Goal: Task Accomplishment & Management: Manage account settings

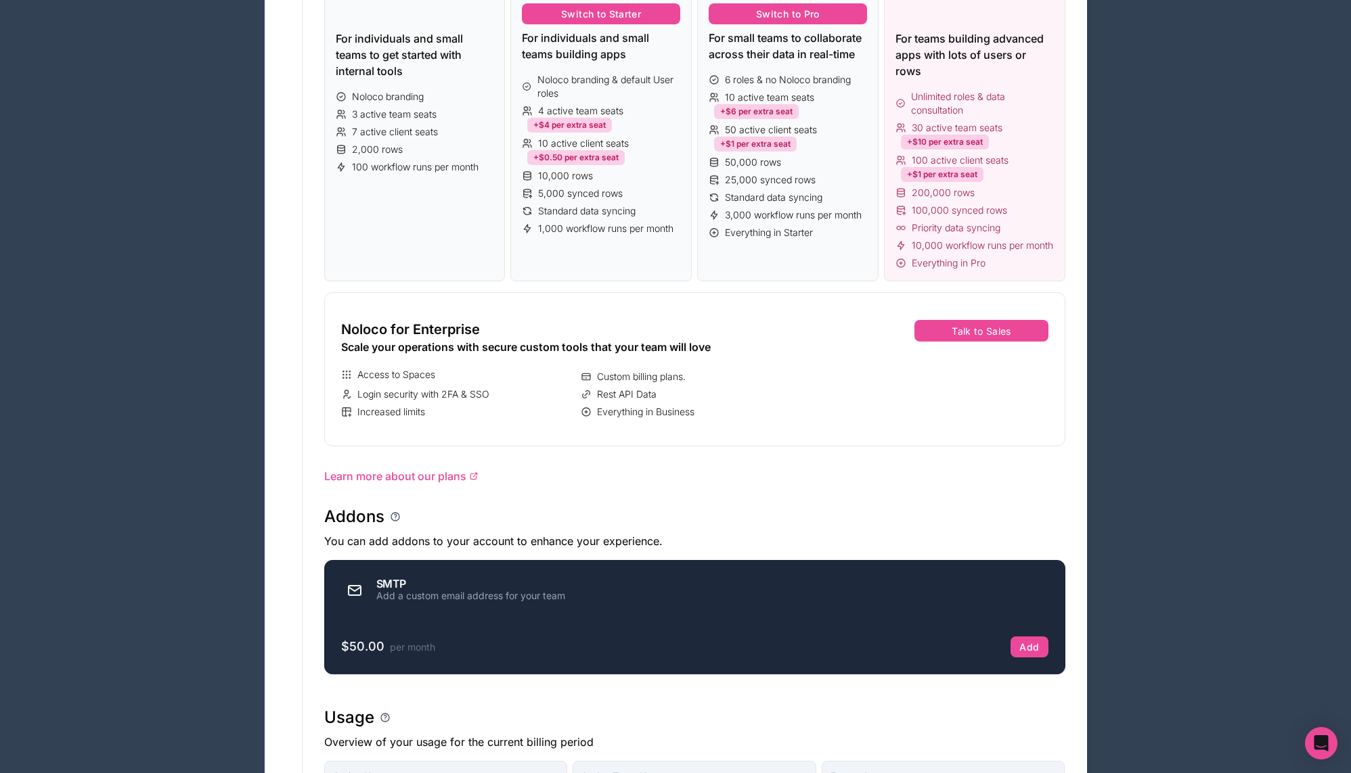
scroll to position [644, 0]
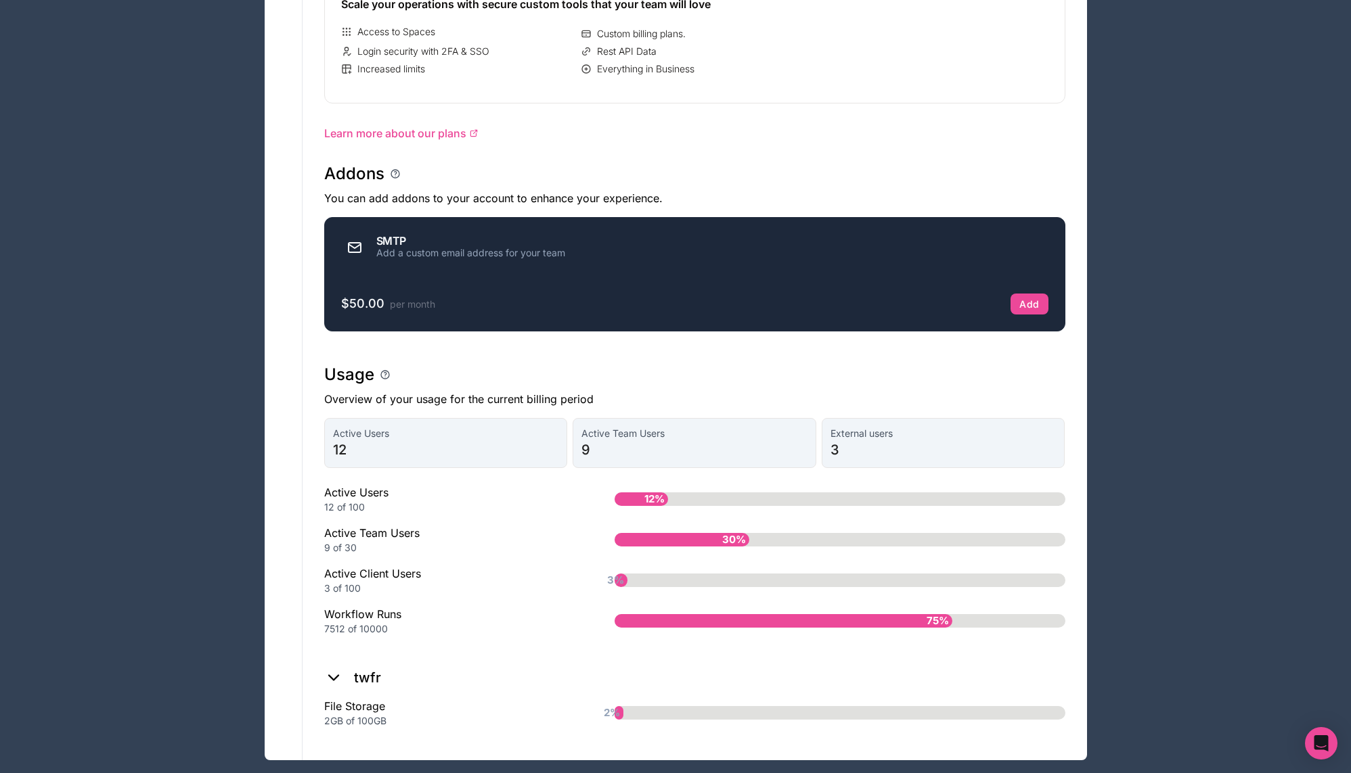
click at [680, 614] on div "75%" at bounding box center [783, 621] width 338 height 14
click at [358, 606] on div "Workflow Runs 7512 of 10000" at bounding box center [447, 621] width 247 height 30
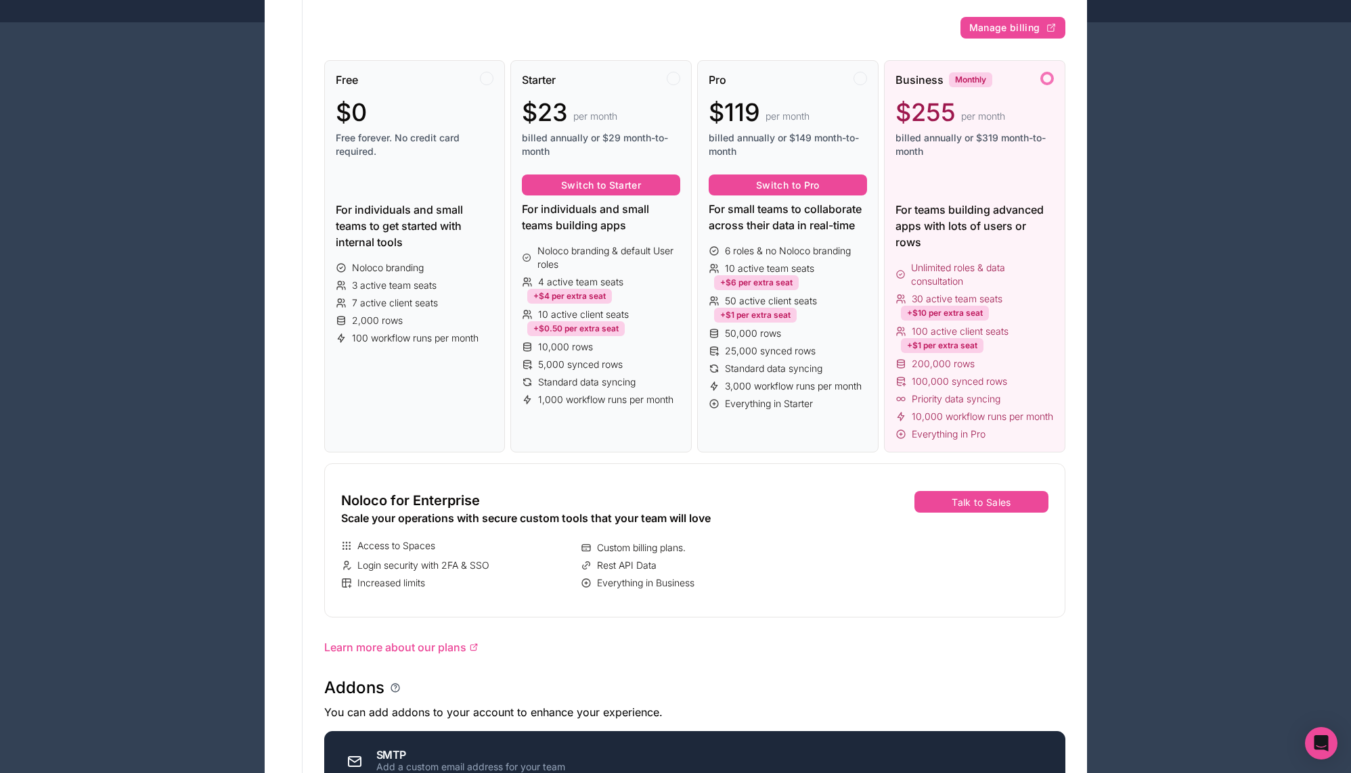
scroll to position [0, 0]
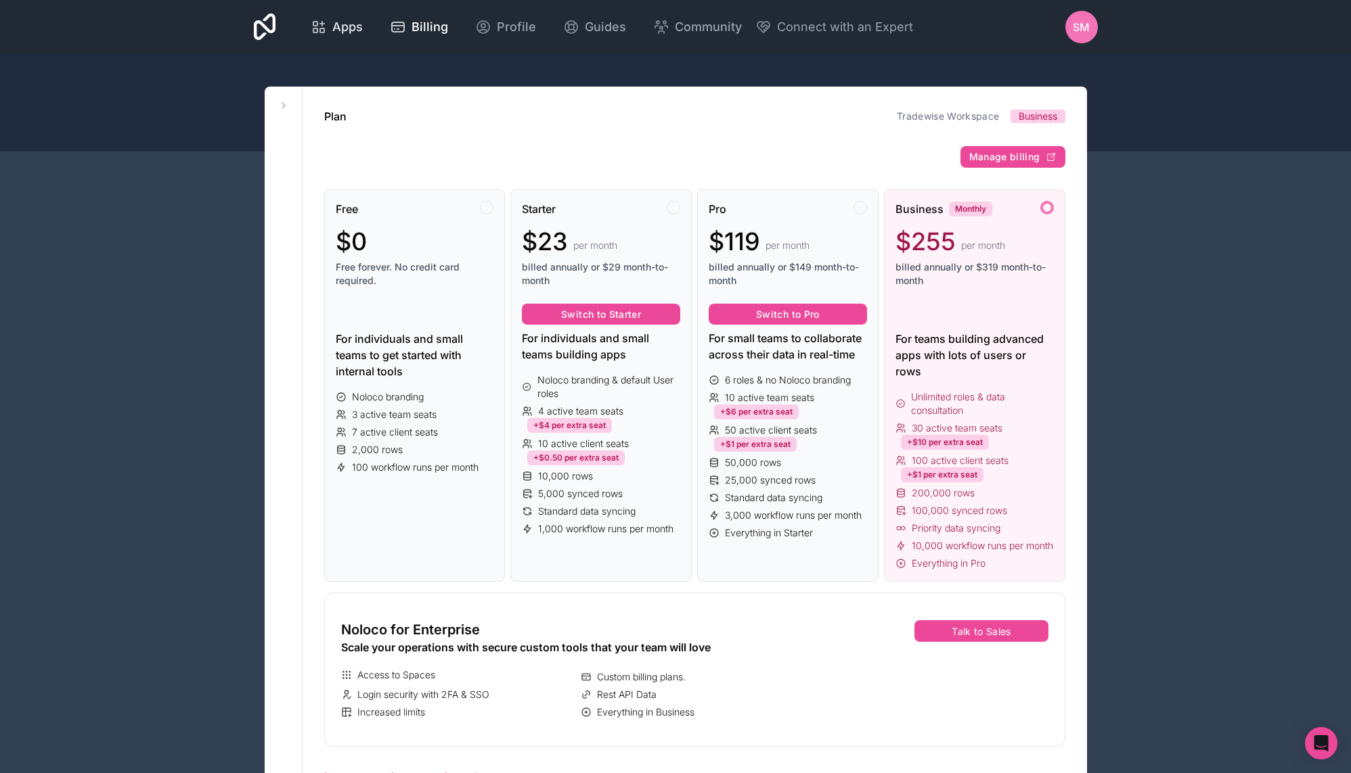
click at [346, 30] on span "Apps" at bounding box center [347, 27] width 30 height 19
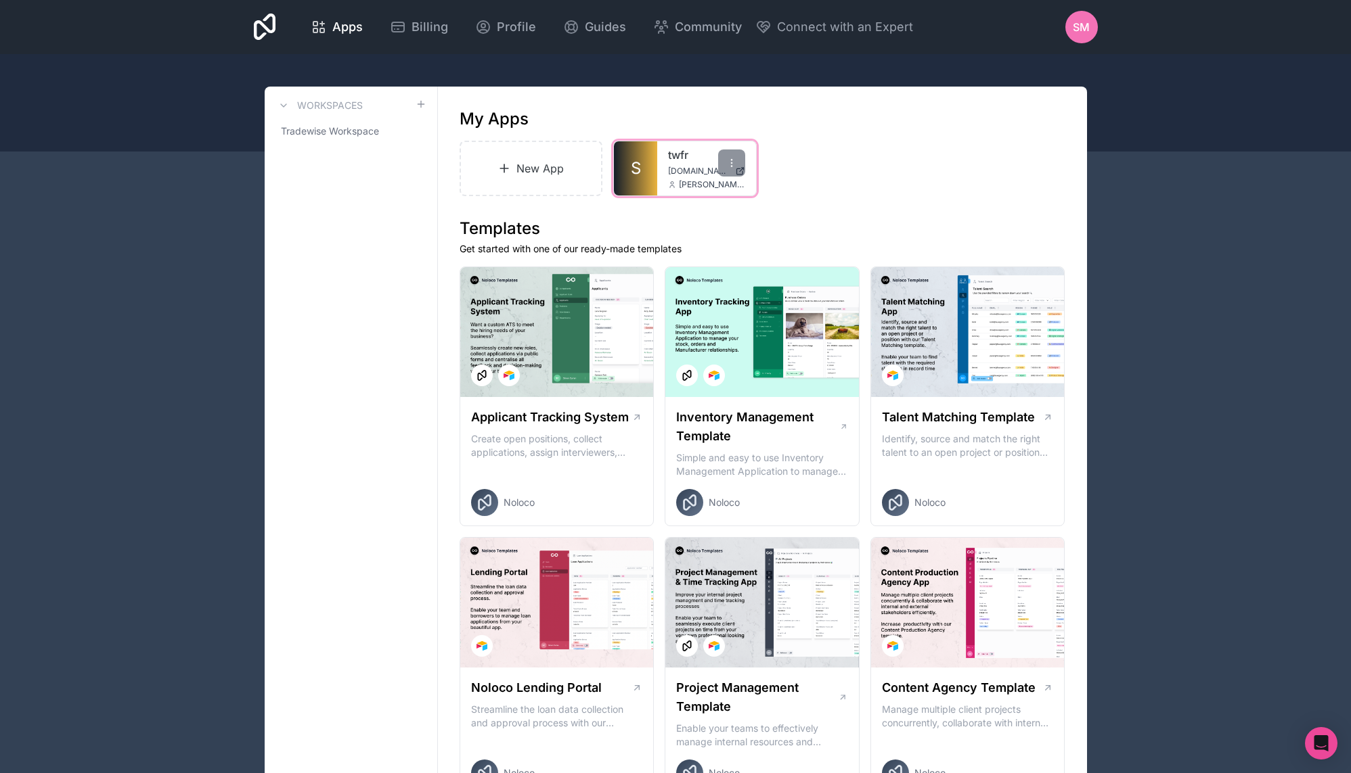
click at [646, 160] on link "S" at bounding box center [635, 168] width 43 height 54
